Goal: Information Seeking & Learning: Find specific fact

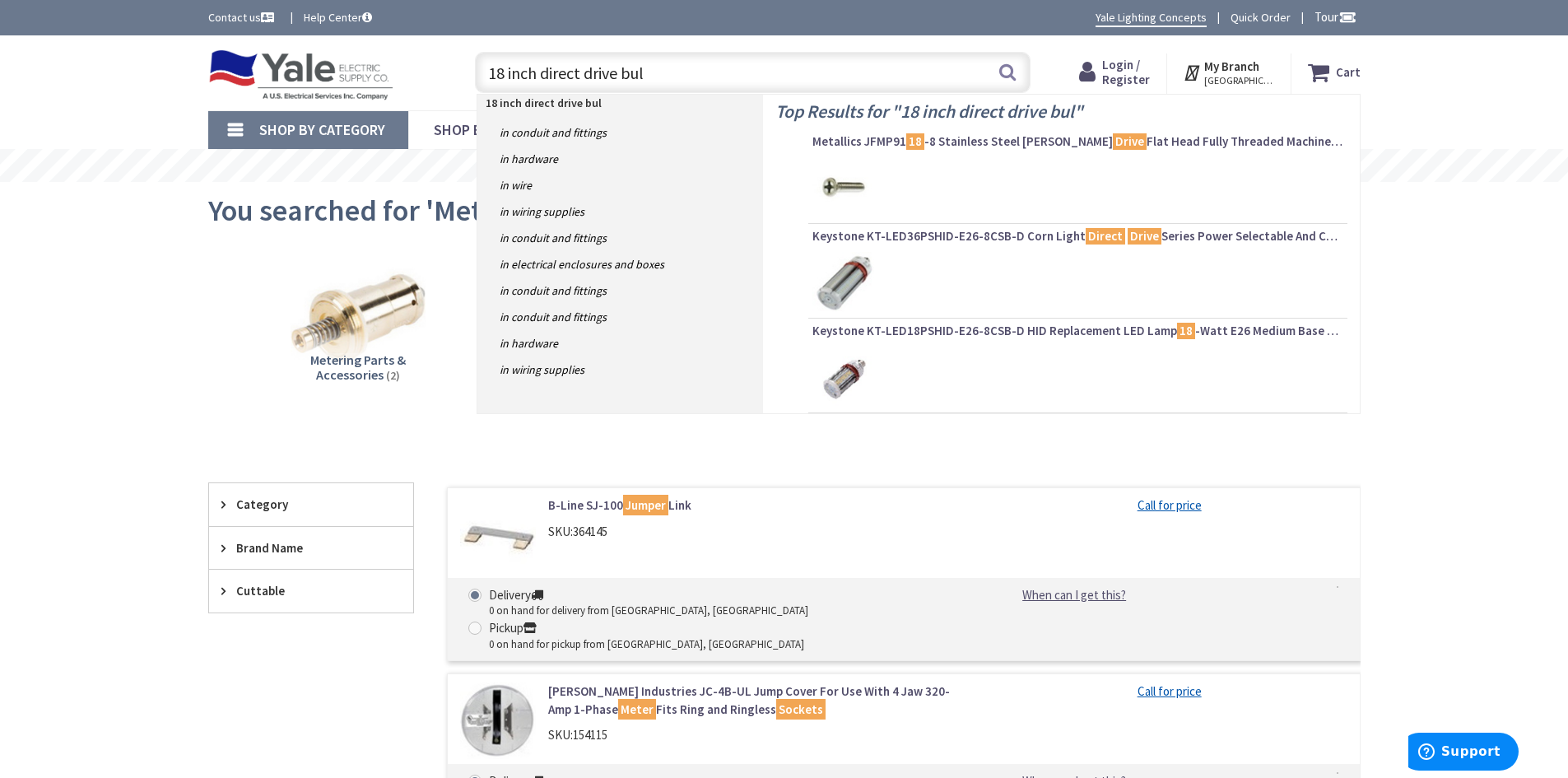
type input "18 inch direct drive bulb"
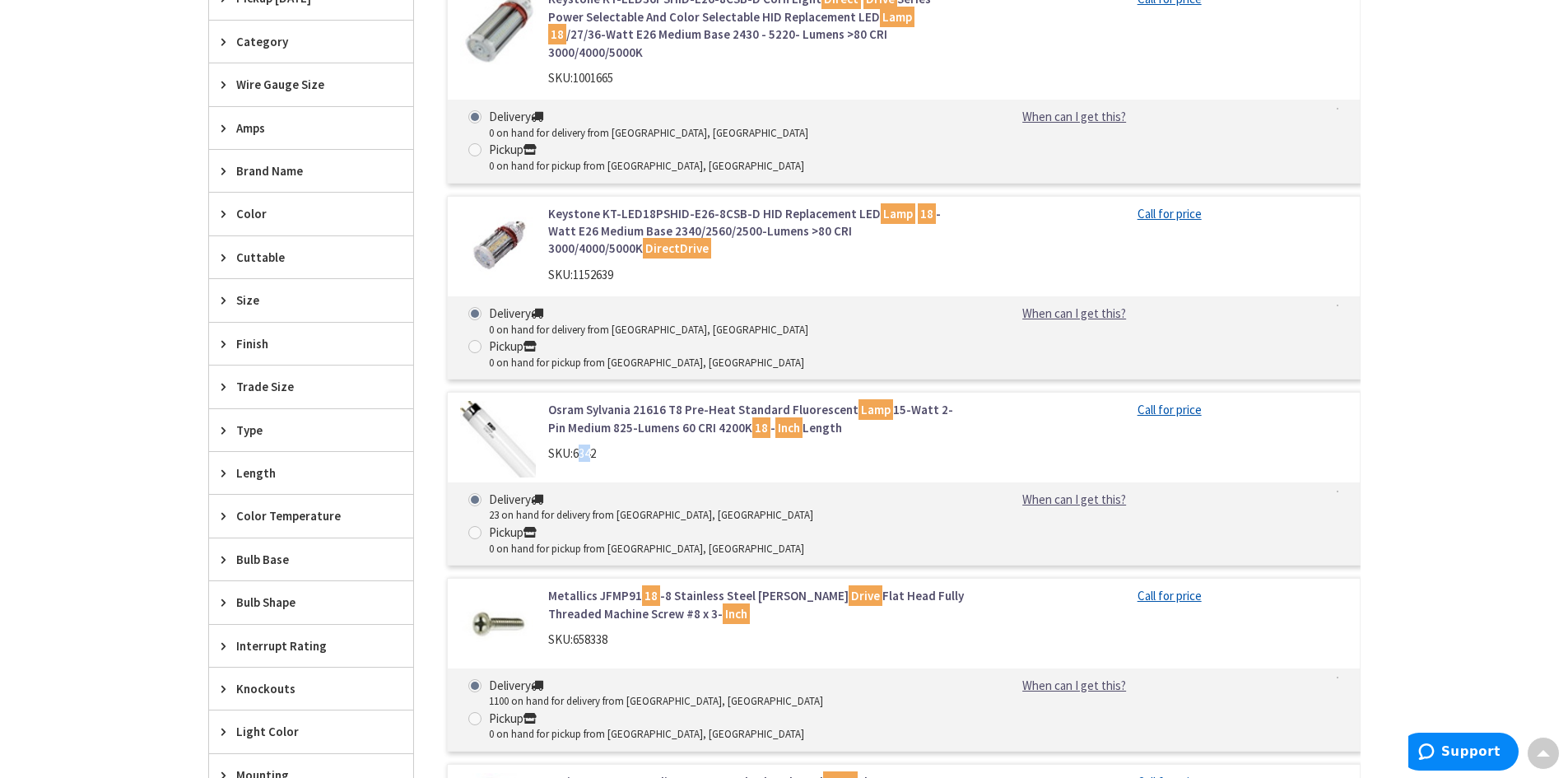
drag, startPoint x: 597, startPoint y: 373, endPoint x: 578, endPoint y: 373, distance: 19.0
click at [578, 446] on span "6342" at bounding box center [584, 453] width 23 height 15
click at [604, 445] on div "SKU: 6342" at bounding box center [758, 453] width 419 height 17
drag, startPoint x: 600, startPoint y: 371, endPoint x: 577, endPoint y: 371, distance: 23.0
click at [577, 445] on div "SKU: 6342" at bounding box center [758, 453] width 419 height 17
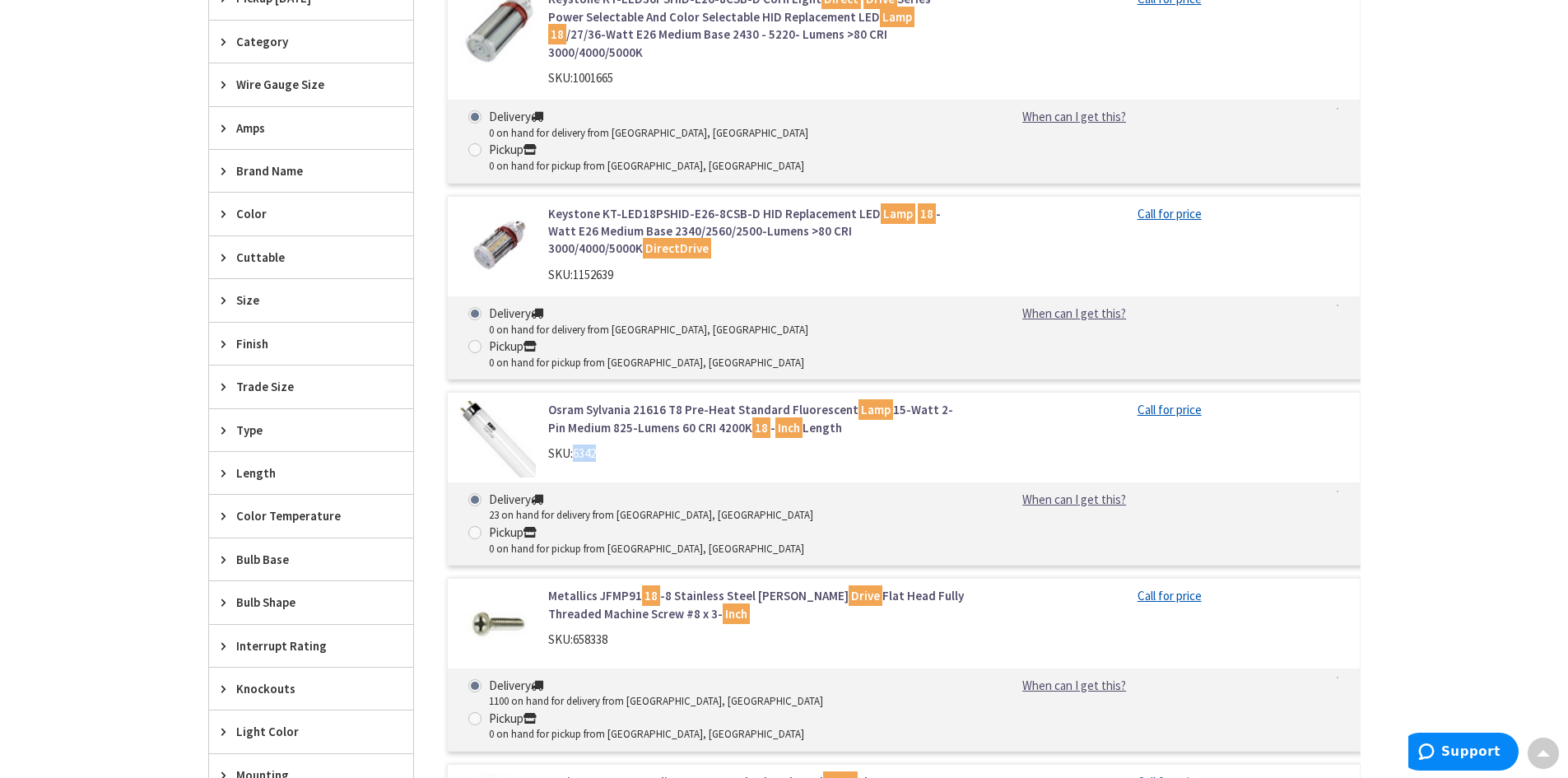
copy span "6342"
click at [1070, 392] on div "Osram Sylvania 21616 T8 Pre-Heat Standard Fluorescent Lamp 15-Watt 2-Pin Medium…" at bounding box center [904, 479] width 913 height 174
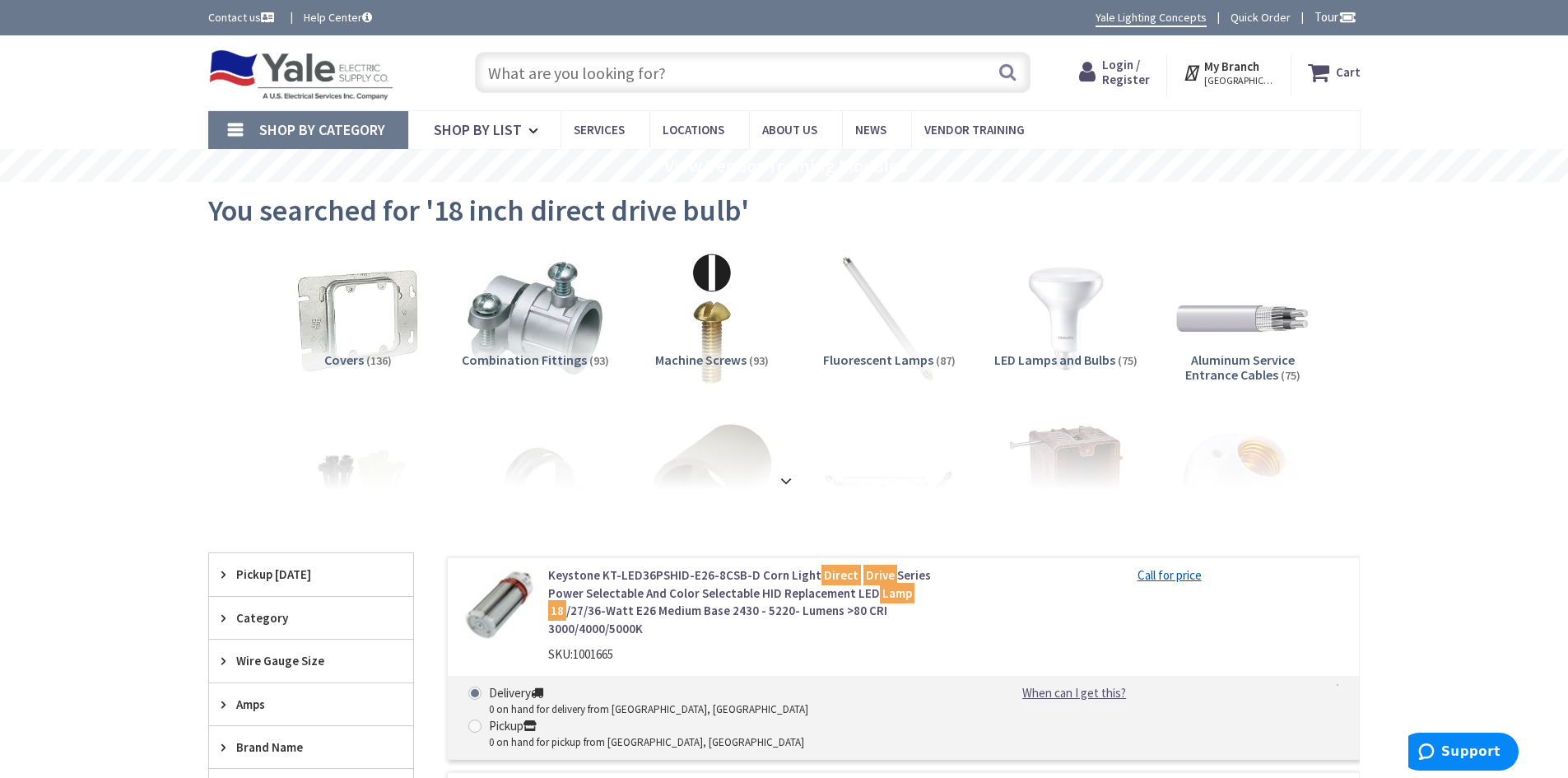
click at [549, 59] on input "text" at bounding box center [753, 72] width 556 height 41
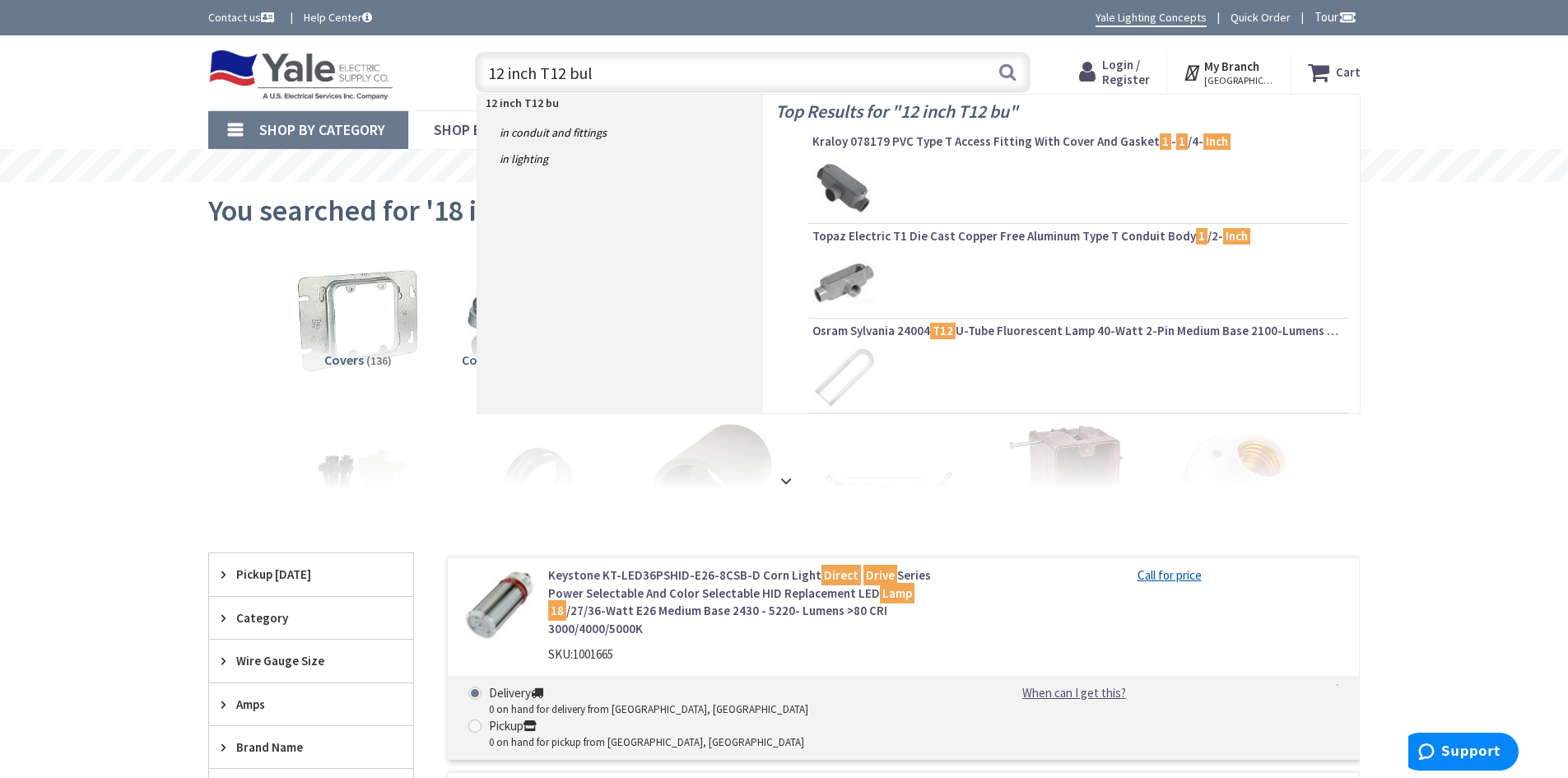
type input "12 inch T12 bulb"
